Goal: Find specific page/section: Find specific page/section

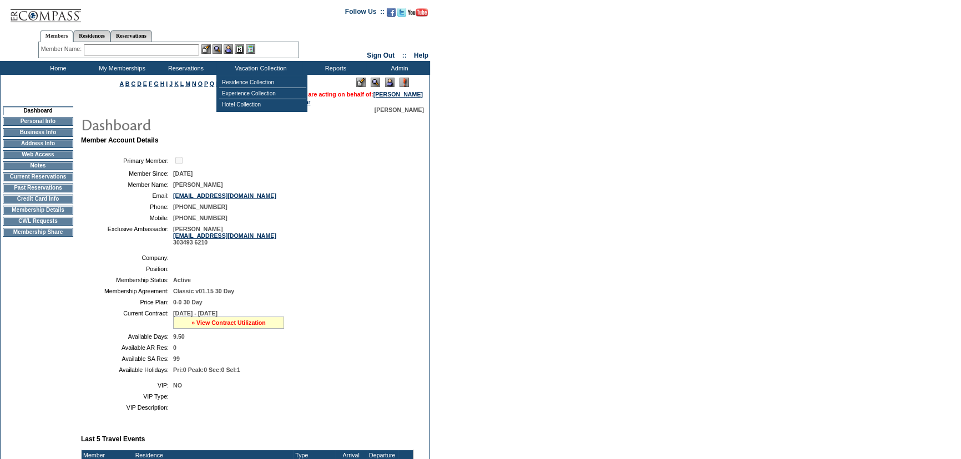
click at [210, 322] on link "» View Contract Utilization" at bounding box center [228, 323] width 74 height 7
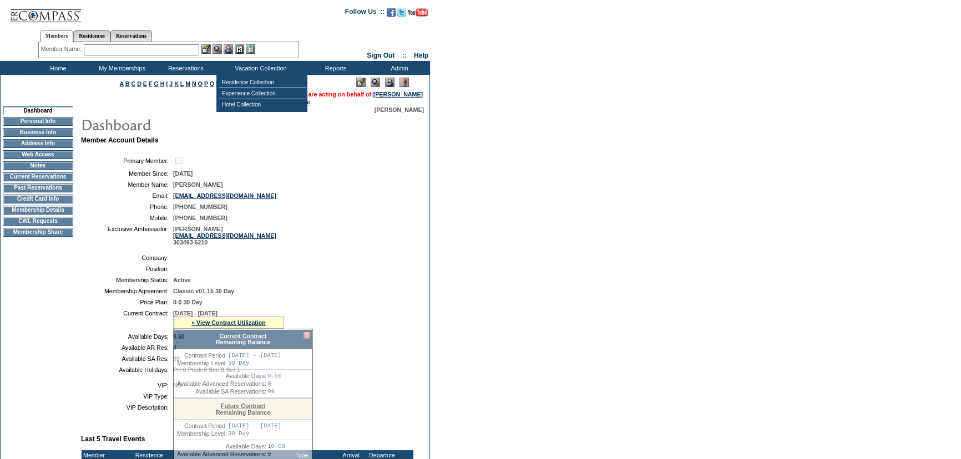
click at [228, 338] on link "Current Contract" at bounding box center [242, 336] width 47 height 7
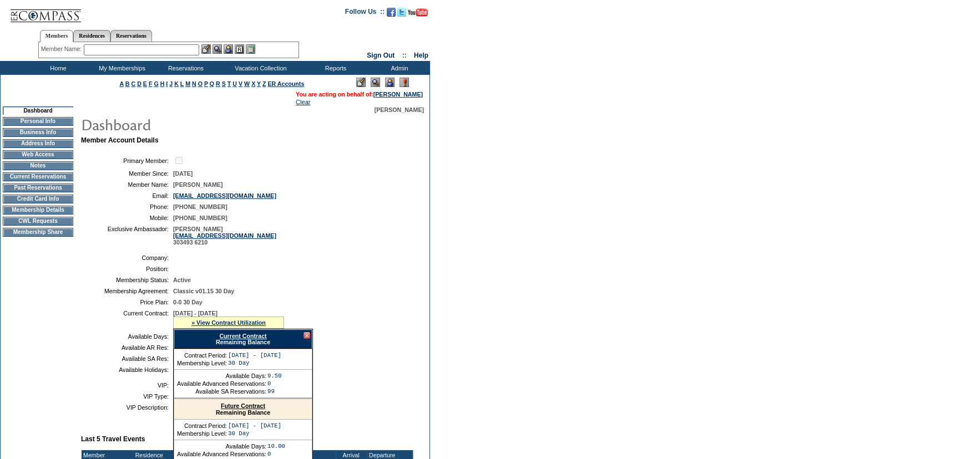
drag, startPoint x: 228, startPoint y: 338, endPoint x: 237, endPoint y: 334, distance: 10.2
click at [228, 338] on link "Current Contract" at bounding box center [242, 336] width 47 height 7
click at [469, 276] on form "Follow Us ::" at bounding box center [480, 415] width 961 height 830
click at [164, 52] on input "text" at bounding box center [141, 49] width 115 height 11
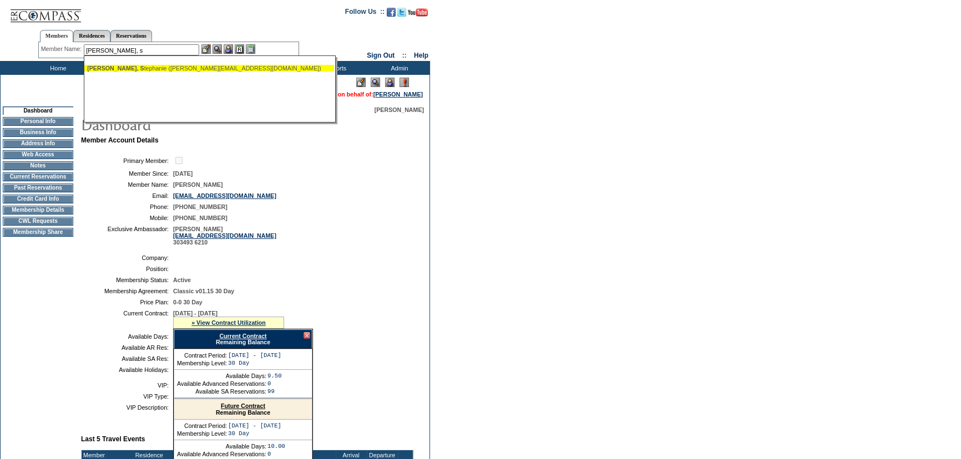
click at [156, 68] on div "[PERSON_NAME], [PERSON_NAME] ([PERSON_NAME][EMAIL_ADDRESS][DOMAIN_NAME])" at bounding box center [209, 68] width 244 height 7
type input "[PERSON_NAME] ([PERSON_NAME][EMAIL_ADDRESS][DOMAIN_NAME])"
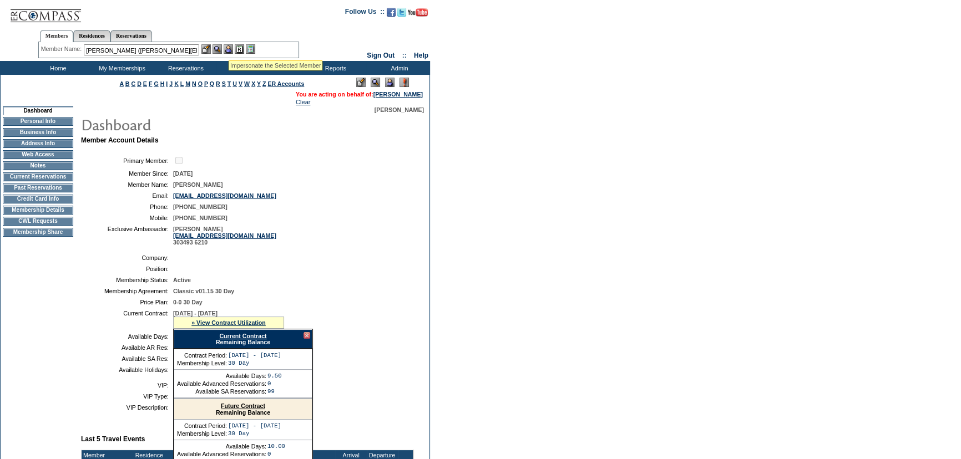
click at [229, 47] on img at bounding box center [228, 48] width 9 height 9
click at [222, 47] on img at bounding box center [216, 48] width 9 height 9
